Goal: Find specific page/section: Find specific page/section

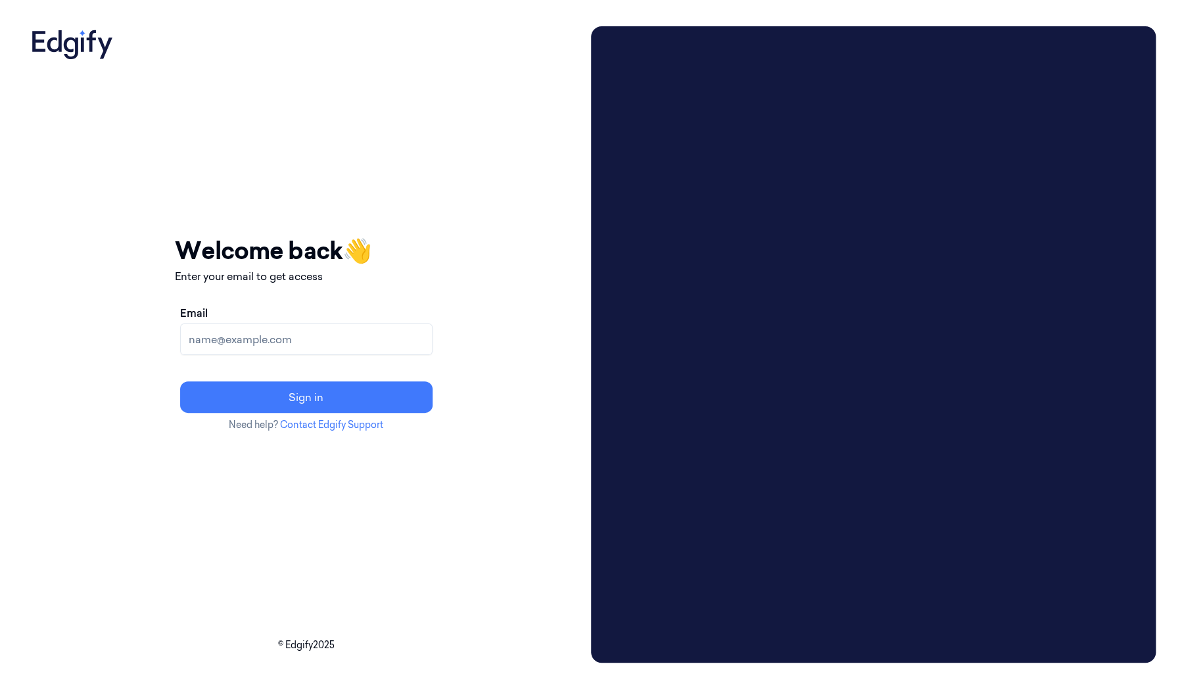
click at [336, 348] on input "Email" at bounding box center [306, 339] width 252 height 32
type input "alfeeque.muhammad@sainsburys.co.uk"
click at [180, 381] on button "Sign in" at bounding box center [306, 397] width 252 height 32
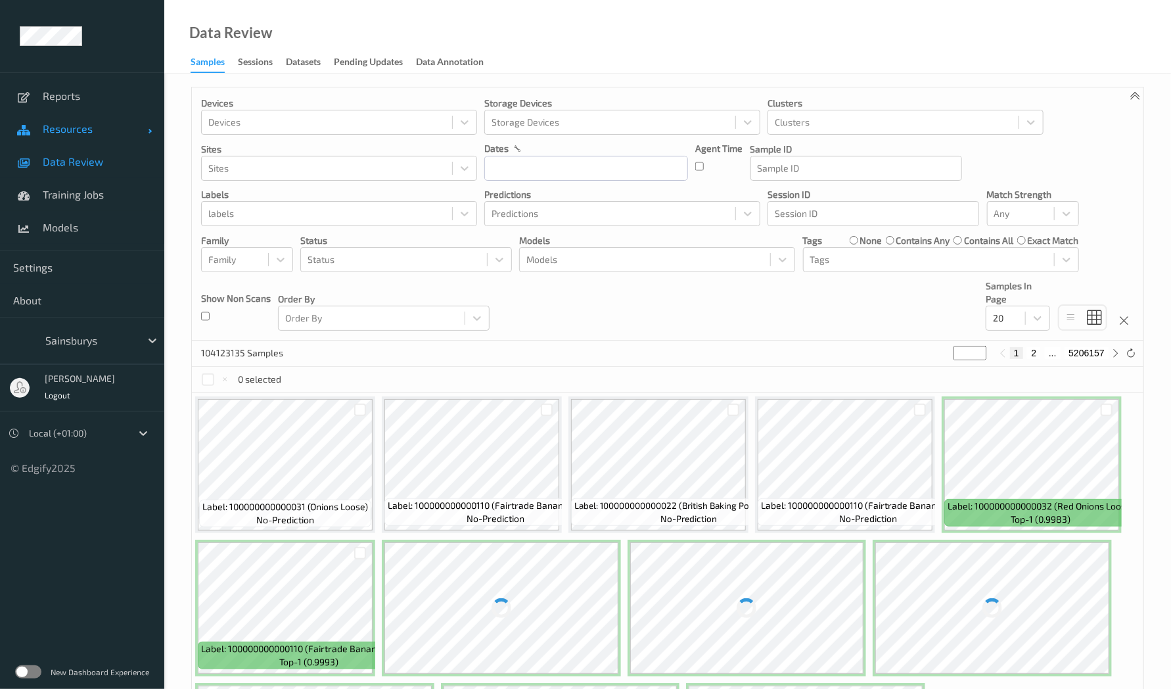
click at [51, 120] on link "Resources" at bounding box center [82, 128] width 164 height 33
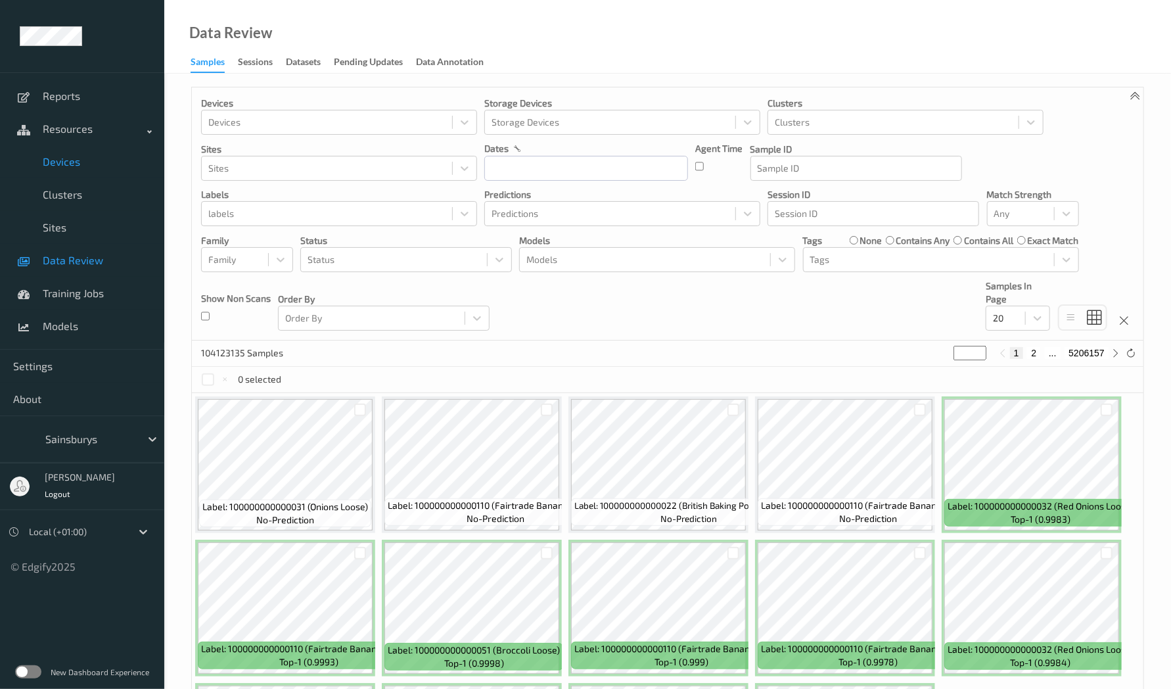
click at [60, 166] on span "Devices" at bounding box center [97, 161] width 108 height 13
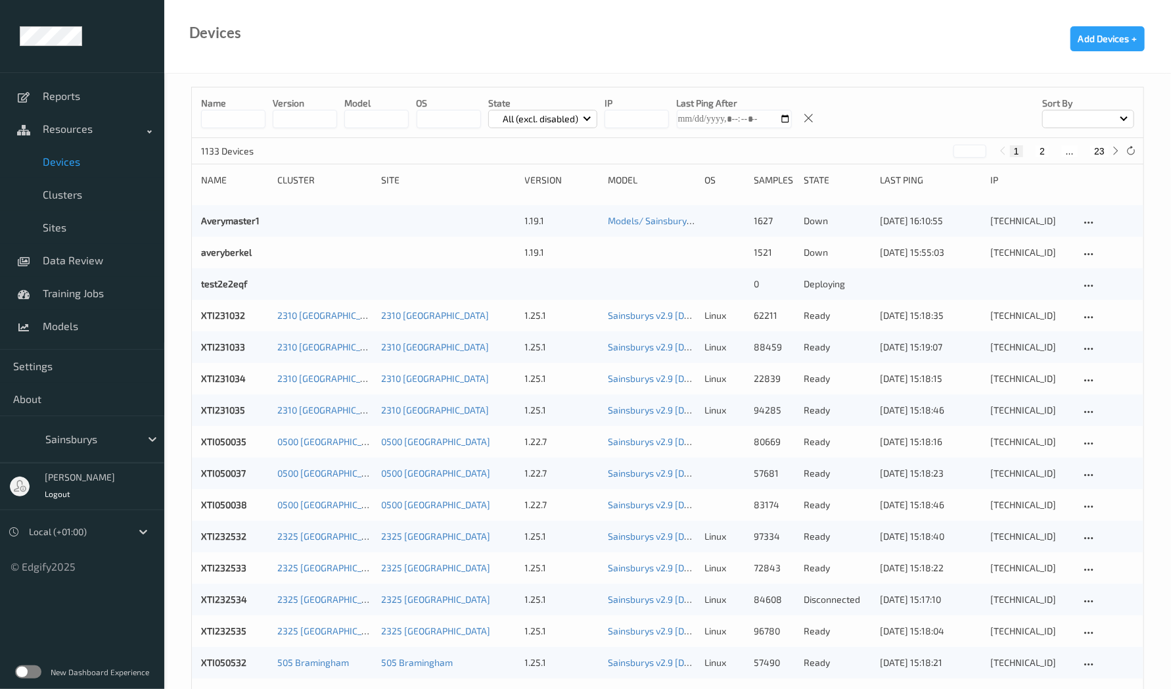
click at [240, 110] on input at bounding box center [233, 119] width 64 height 18
click at [232, 119] on input at bounding box center [233, 119] width 64 height 18
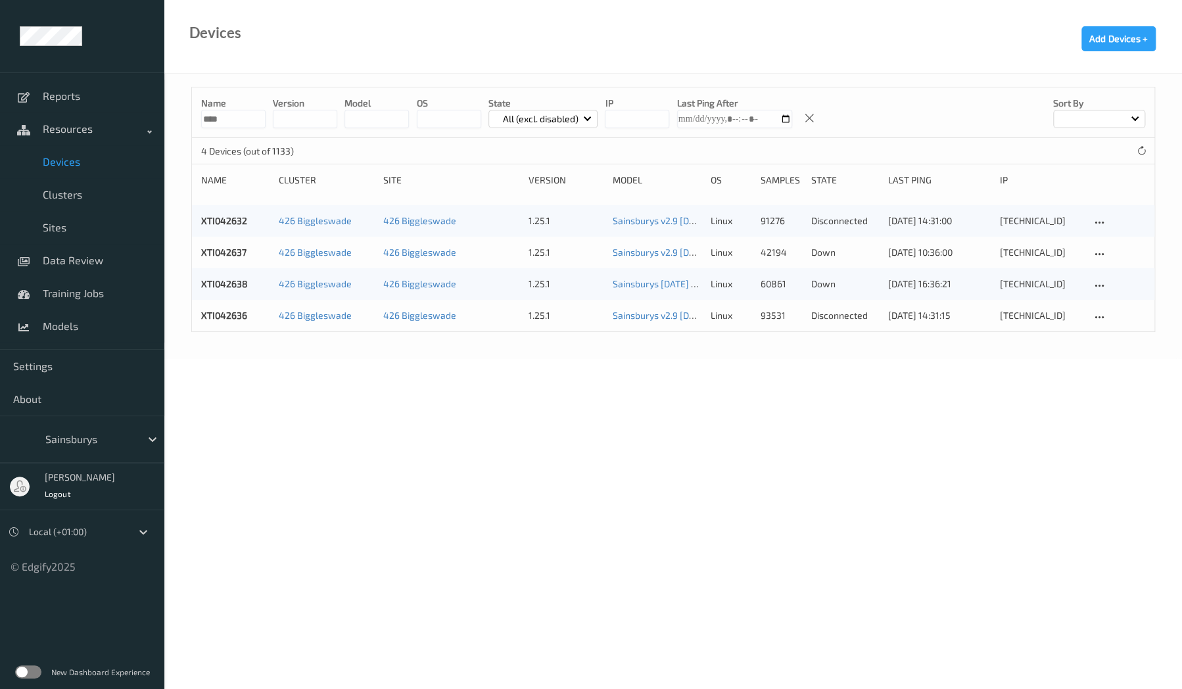
type input "****"
